Goal: Task Accomplishment & Management: Use online tool/utility

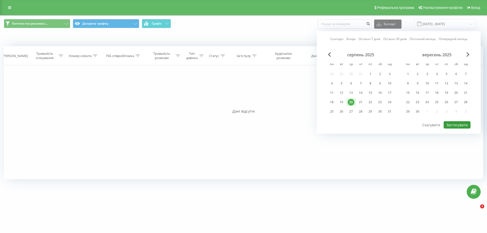
click at [454, 124] on button "Застосувати" at bounding box center [457, 124] width 27 height 7
type input "[DATE] - [DATE]"
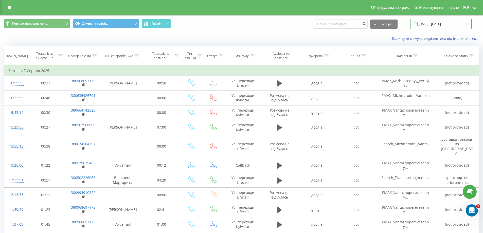
click at [440, 23] on input "[DATE] - [DATE]" at bounding box center [441, 24] width 61 height 10
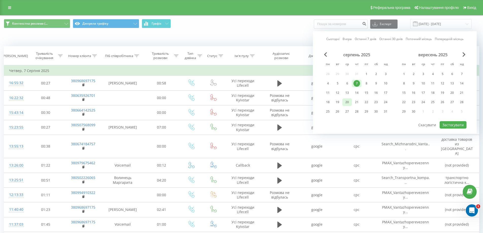
click at [348, 104] on div "20" at bounding box center [347, 102] width 7 height 7
click at [456, 122] on button "Застосувати" at bounding box center [453, 124] width 27 height 7
type input "[DATE] - [DATE]"
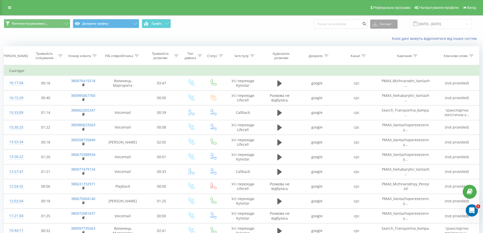
click at [394, 24] on button "Експорт" at bounding box center [383, 24] width 27 height 9
click at [389, 41] on div ".xls" at bounding box center [384, 42] width 27 height 9
